Goal: Find specific page/section: Find specific page/section

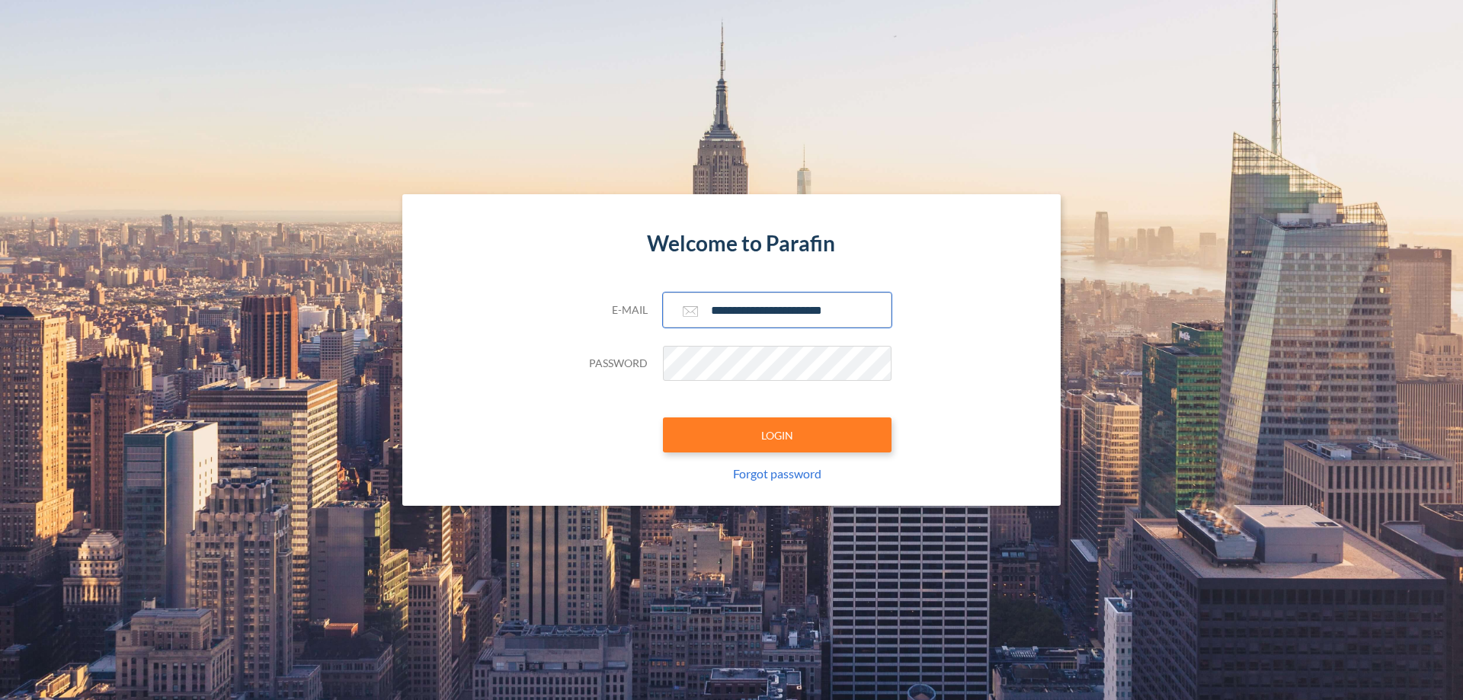
type input "**********"
click at [777, 435] on button "LOGIN" at bounding box center [777, 434] width 229 height 35
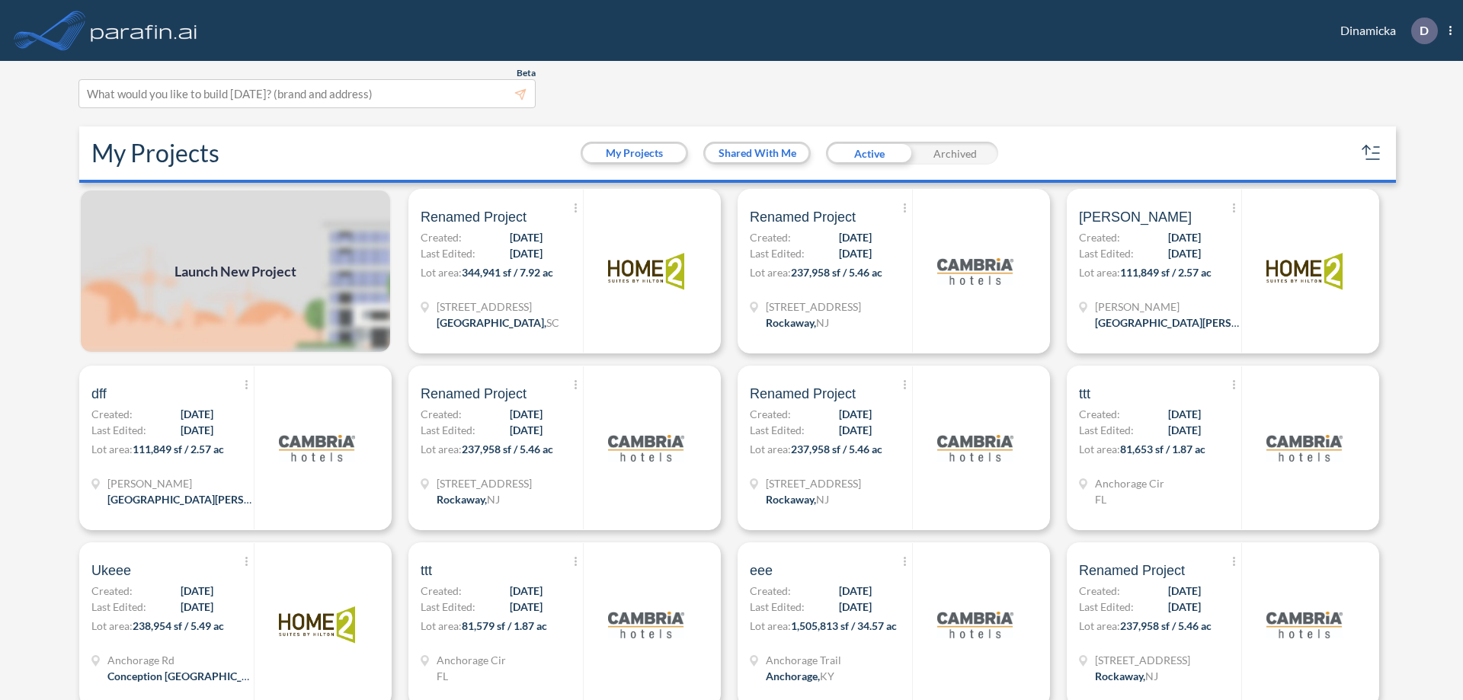
scroll to position [4, 0]
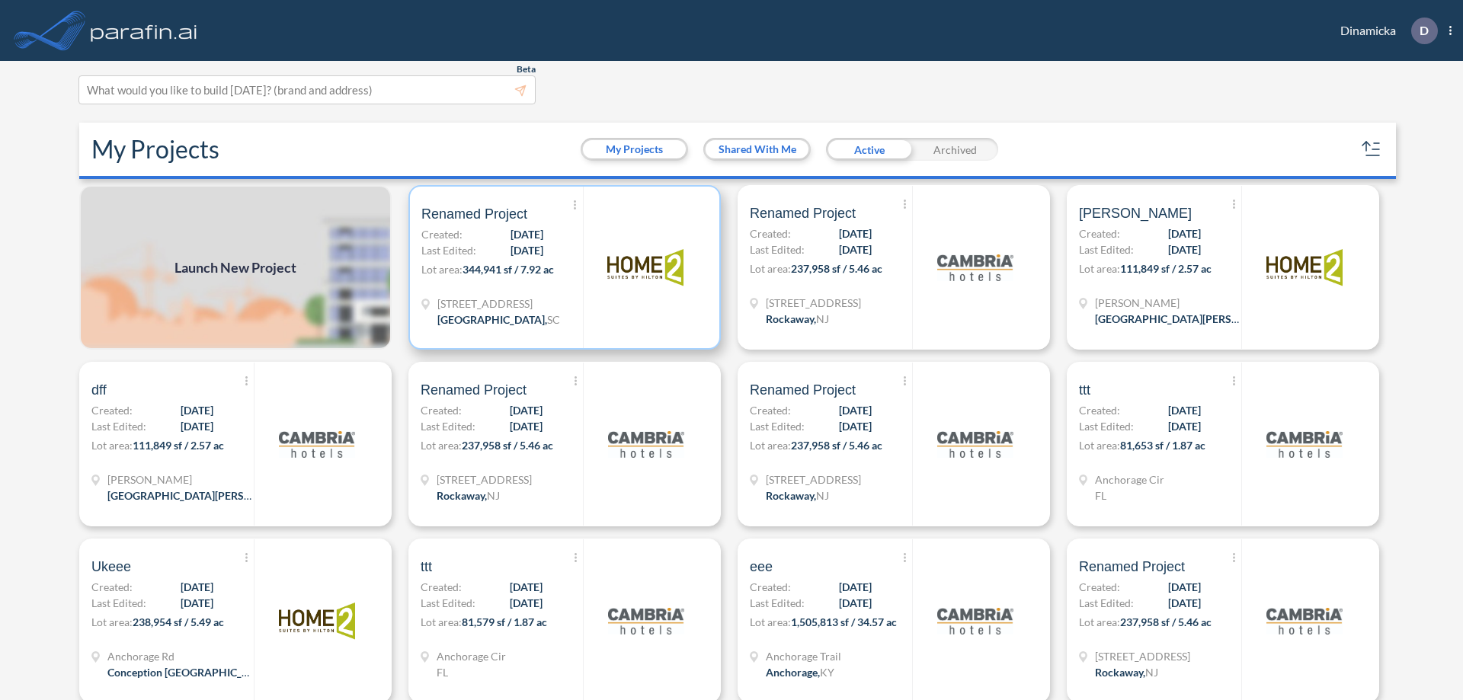
click at [561, 267] on p "Lot area: 344,941 sf / 7.92 ac" at bounding box center [502, 272] width 162 height 22
